Goal: Information Seeking & Learning: Learn about a topic

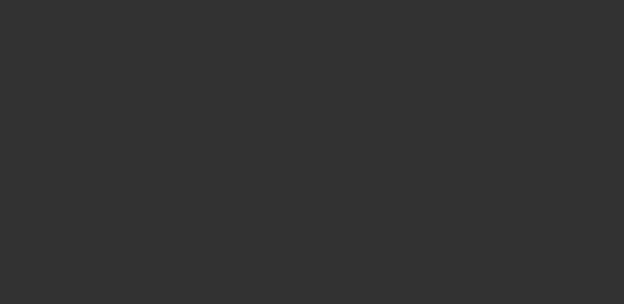
select select "0"
select select "2"
select select "0.1"
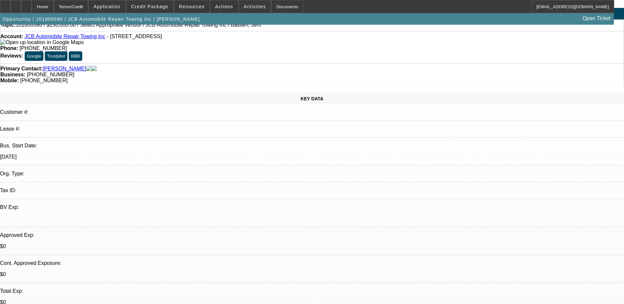
scroll to position [33, 0]
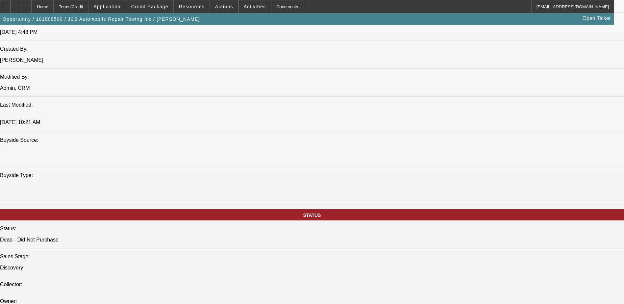
scroll to position [329, 0]
